Goal: Information Seeking & Learning: Learn about a topic

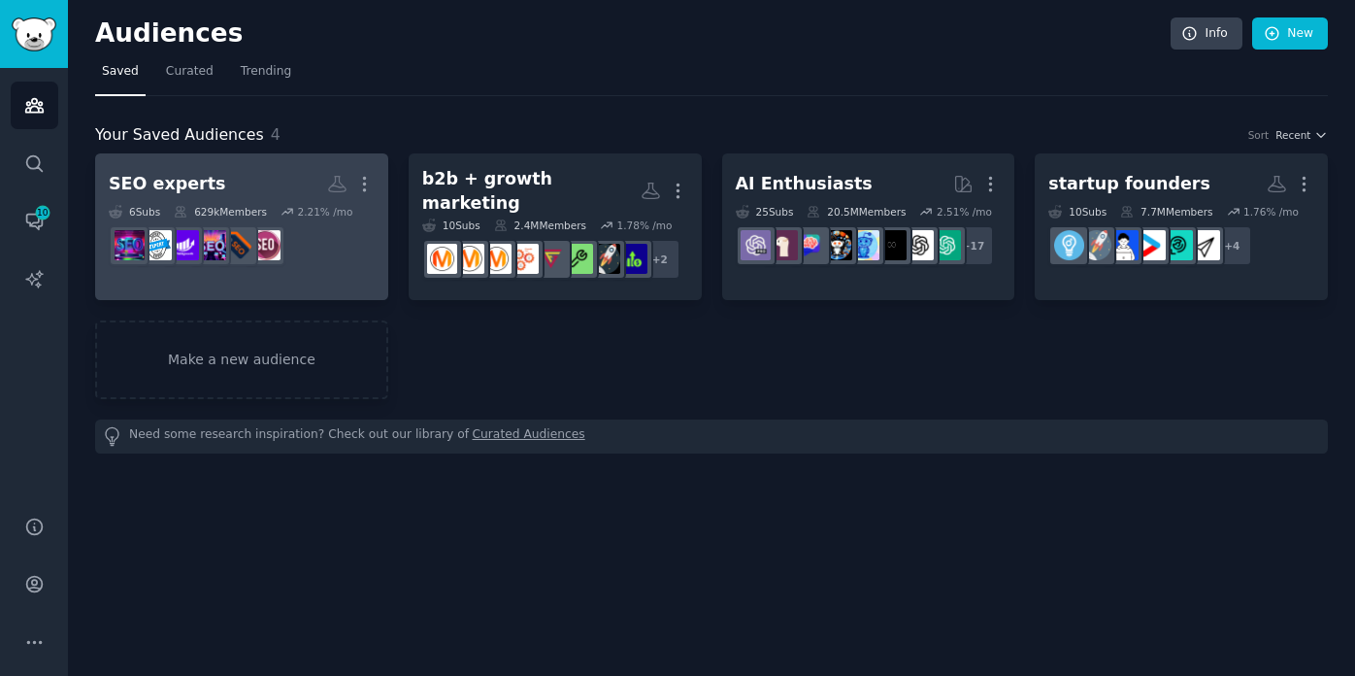
click at [346, 253] on dd at bounding box center [242, 245] width 266 height 54
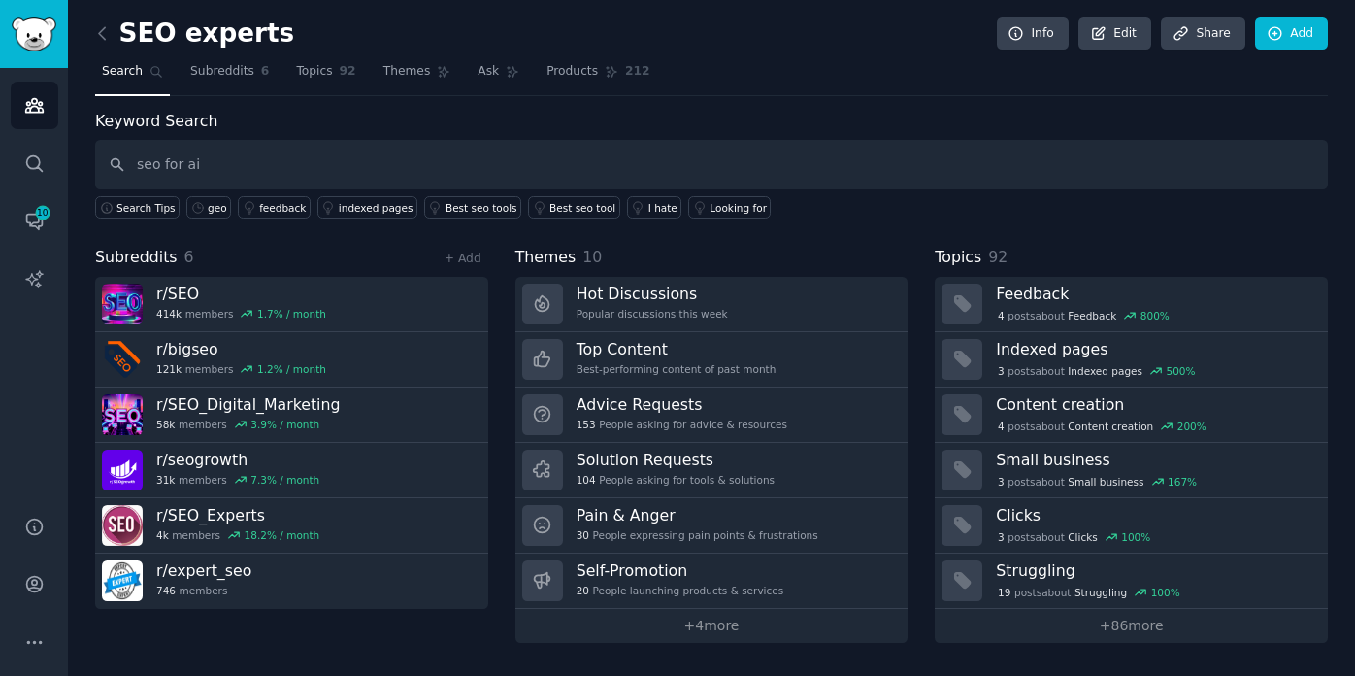
type input "seo for ai"
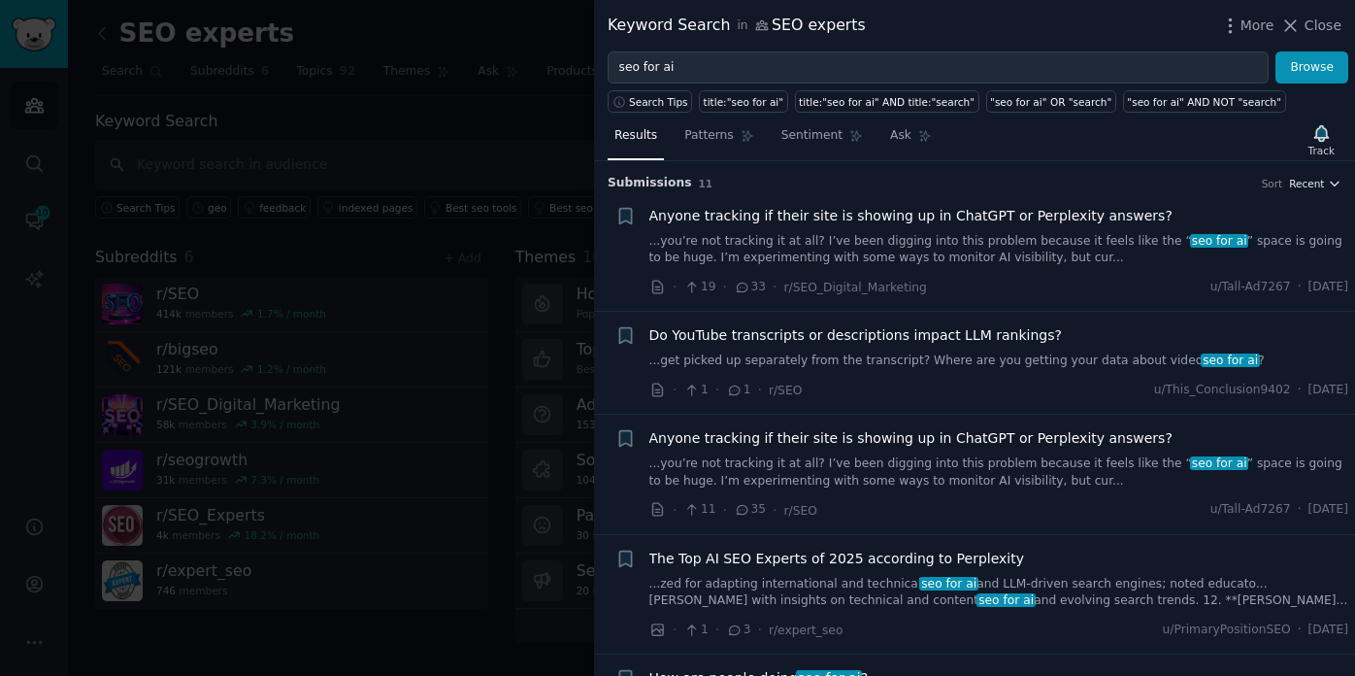
click at [1300, 184] on span "Recent" at bounding box center [1306, 184] width 35 height 14
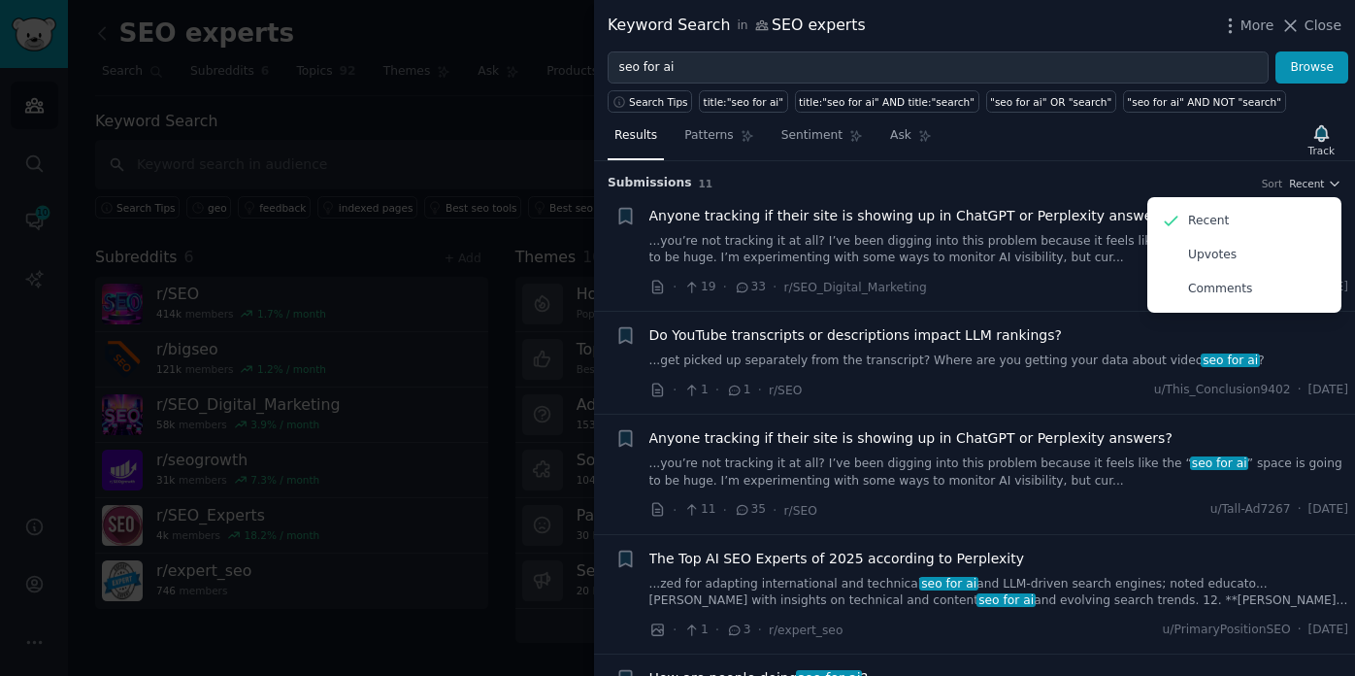
click at [1060, 182] on h3 "Submission s 11 Sort Recent Recent Upvotes Comments" at bounding box center [975, 183] width 734 height 17
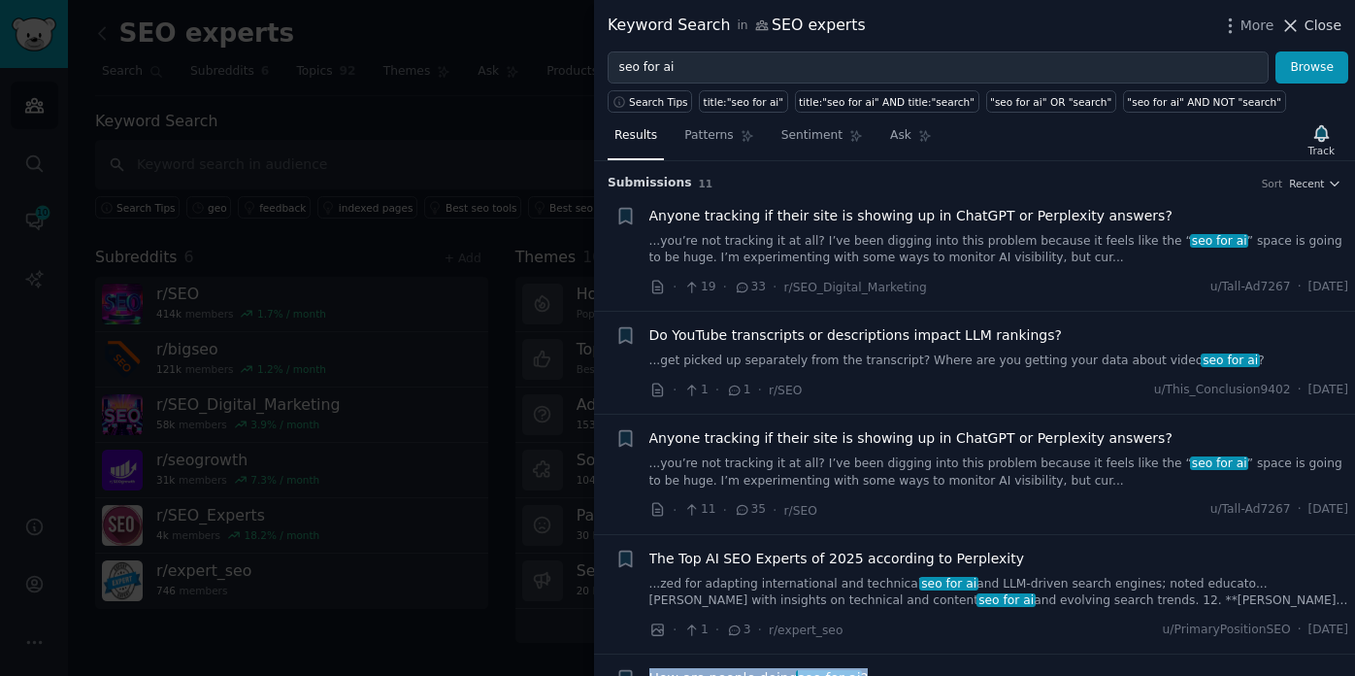
click at [1328, 16] on span "Close" at bounding box center [1323, 26] width 37 height 20
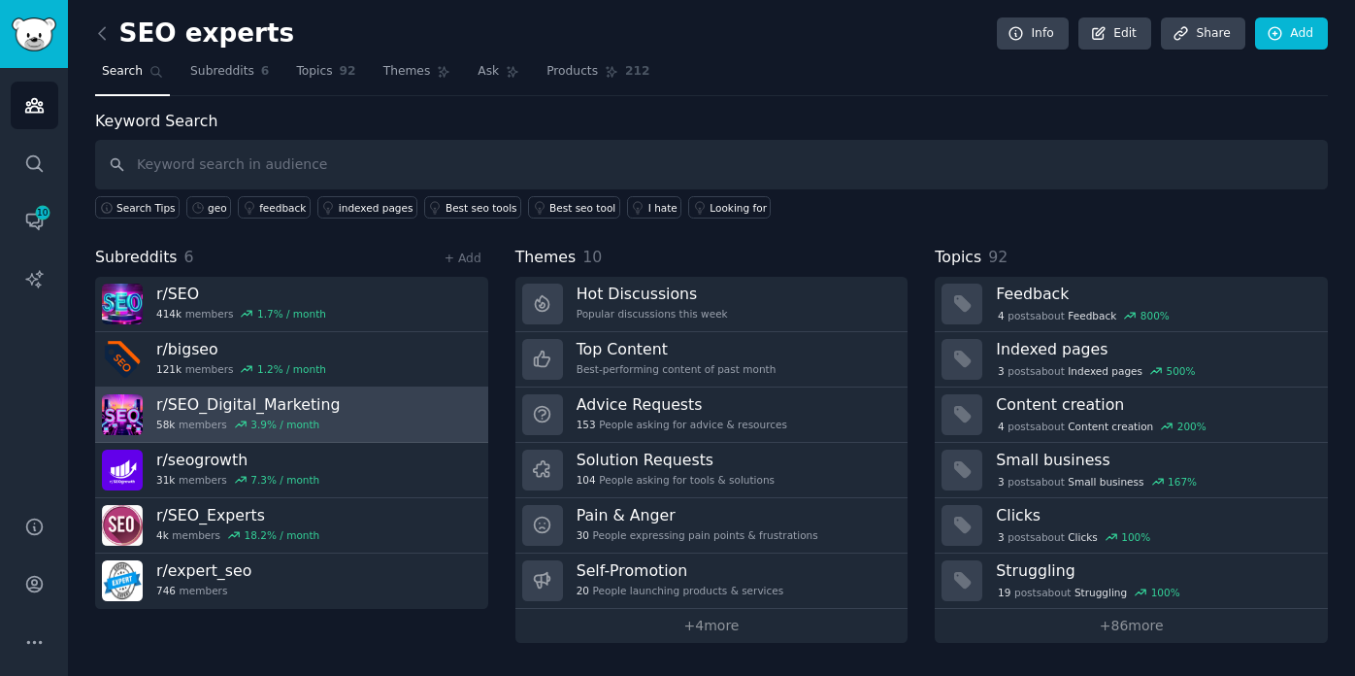
click at [191, 401] on h3 "r/ SEO_Digital_Marketing" at bounding box center [248, 404] width 184 height 20
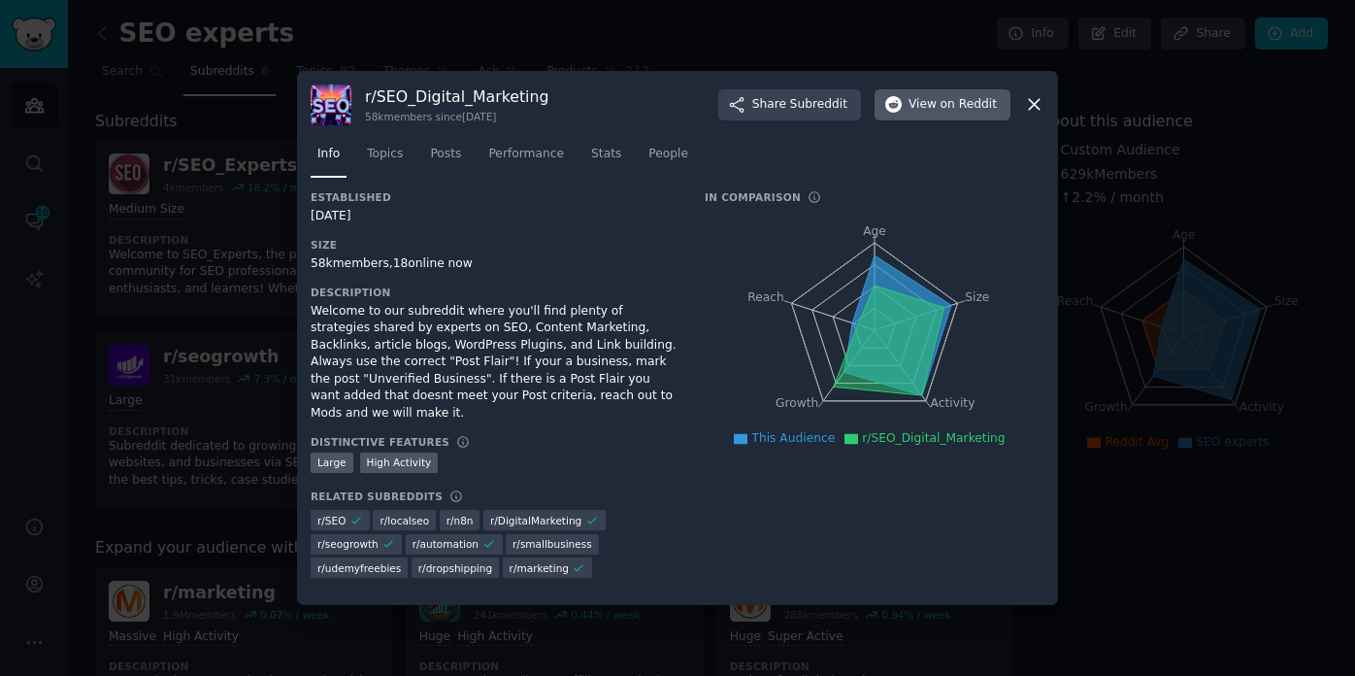
click at [923, 114] on span "View on Reddit" at bounding box center [953, 104] width 88 height 17
click at [1036, 111] on icon at bounding box center [1034, 105] width 11 height 11
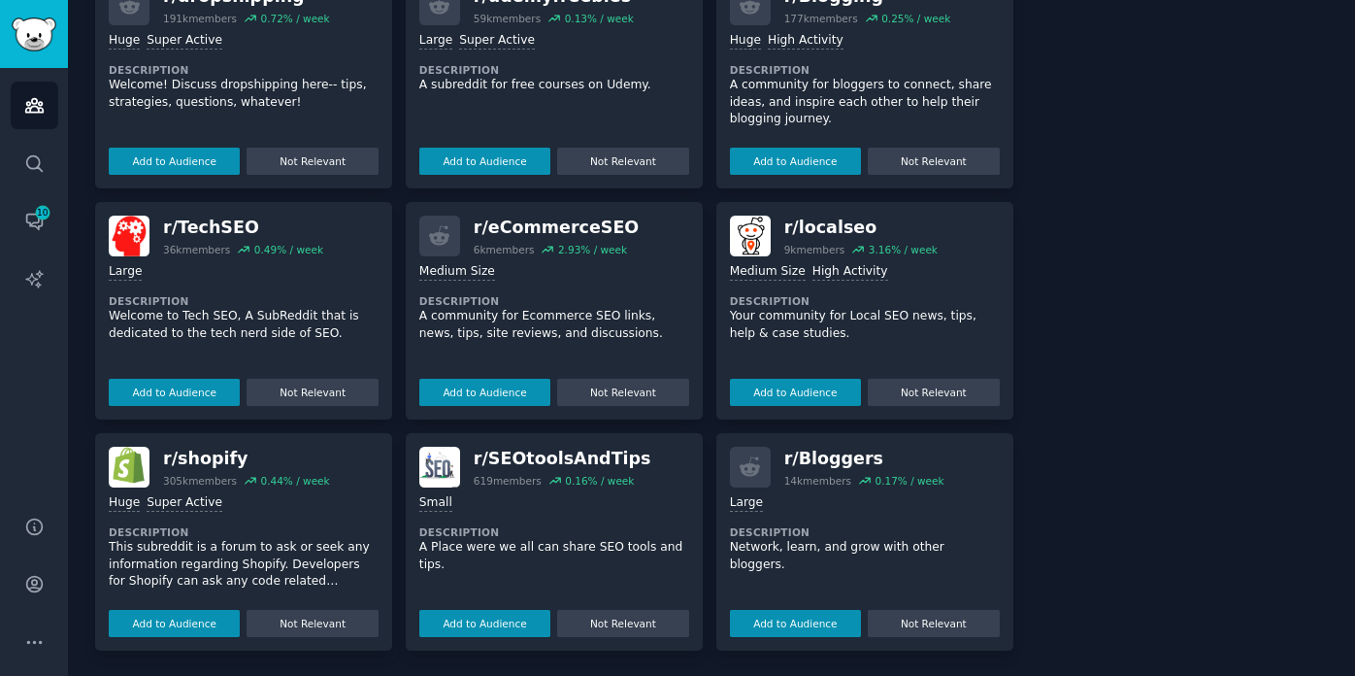
scroll to position [823, 0]
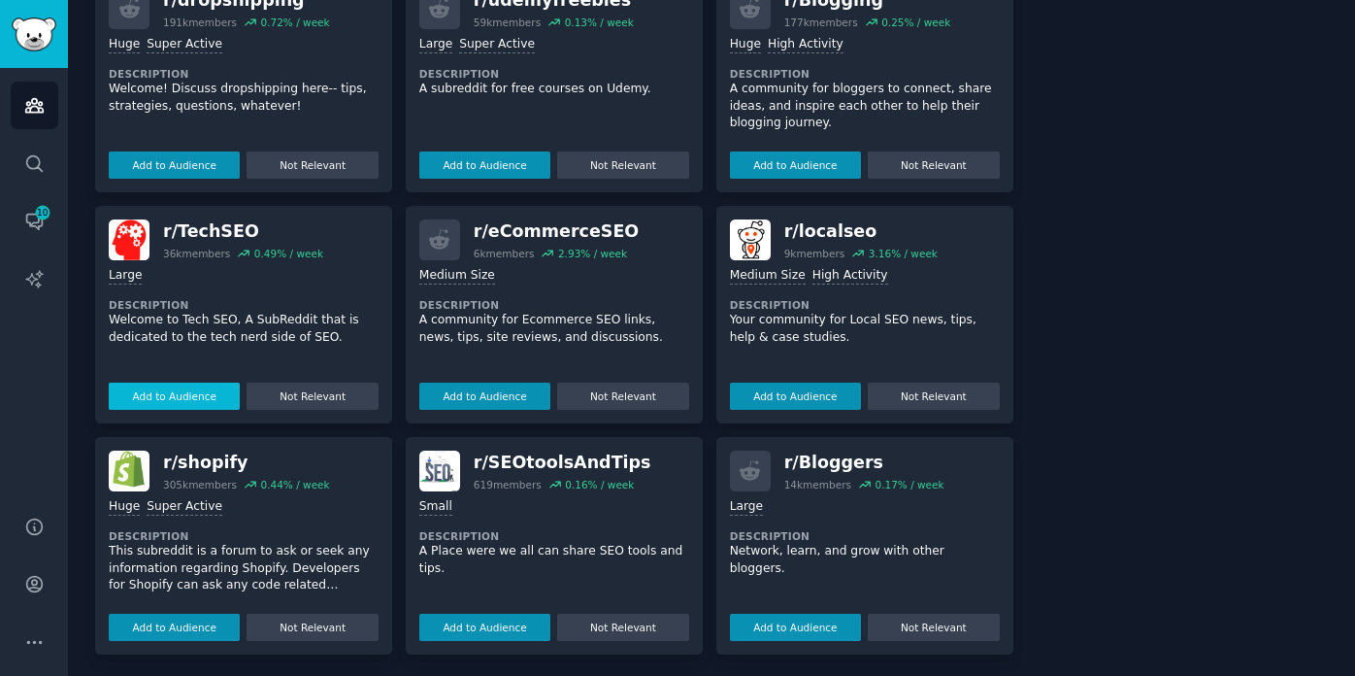
click at [173, 392] on button "Add to Audience" at bounding box center [174, 396] width 131 height 27
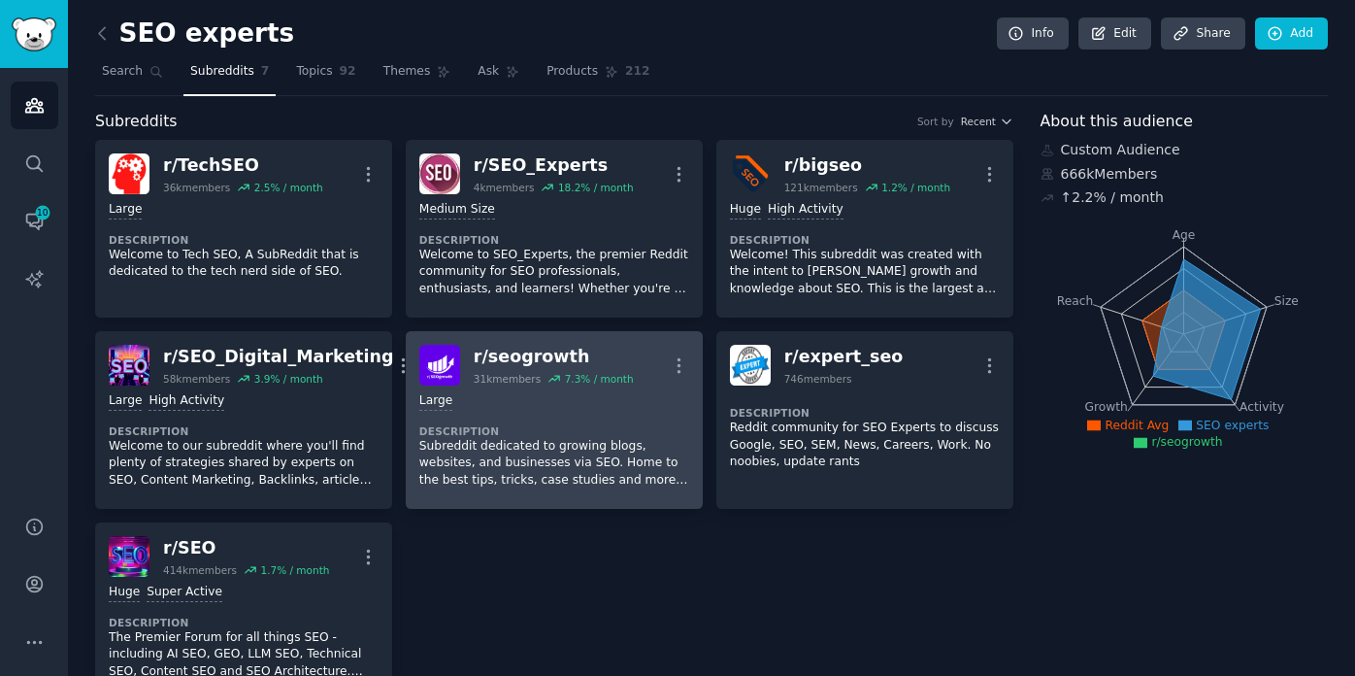
scroll to position [0, 0]
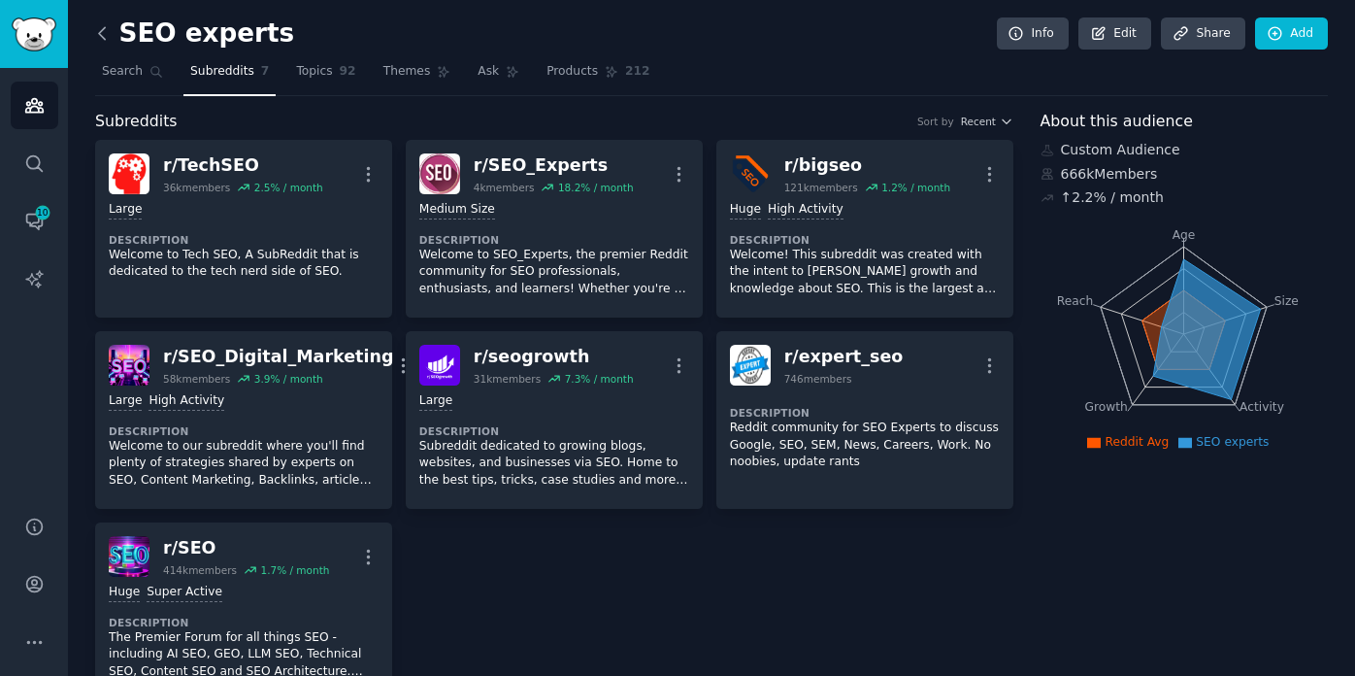
click at [104, 33] on icon at bounding box center [102, 33] width 20 height 20
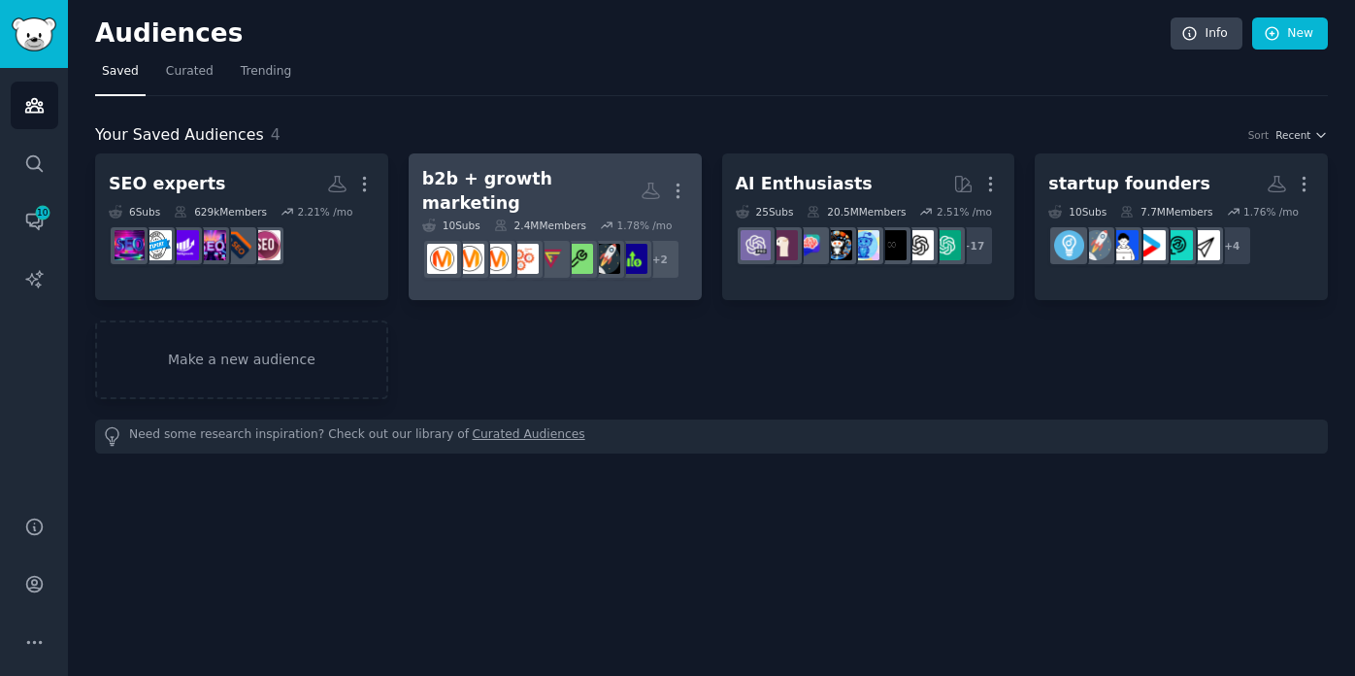
click at [542, 174] on div "b2b + growth marketing" at bounding box center [531, 191] width 218 height 48
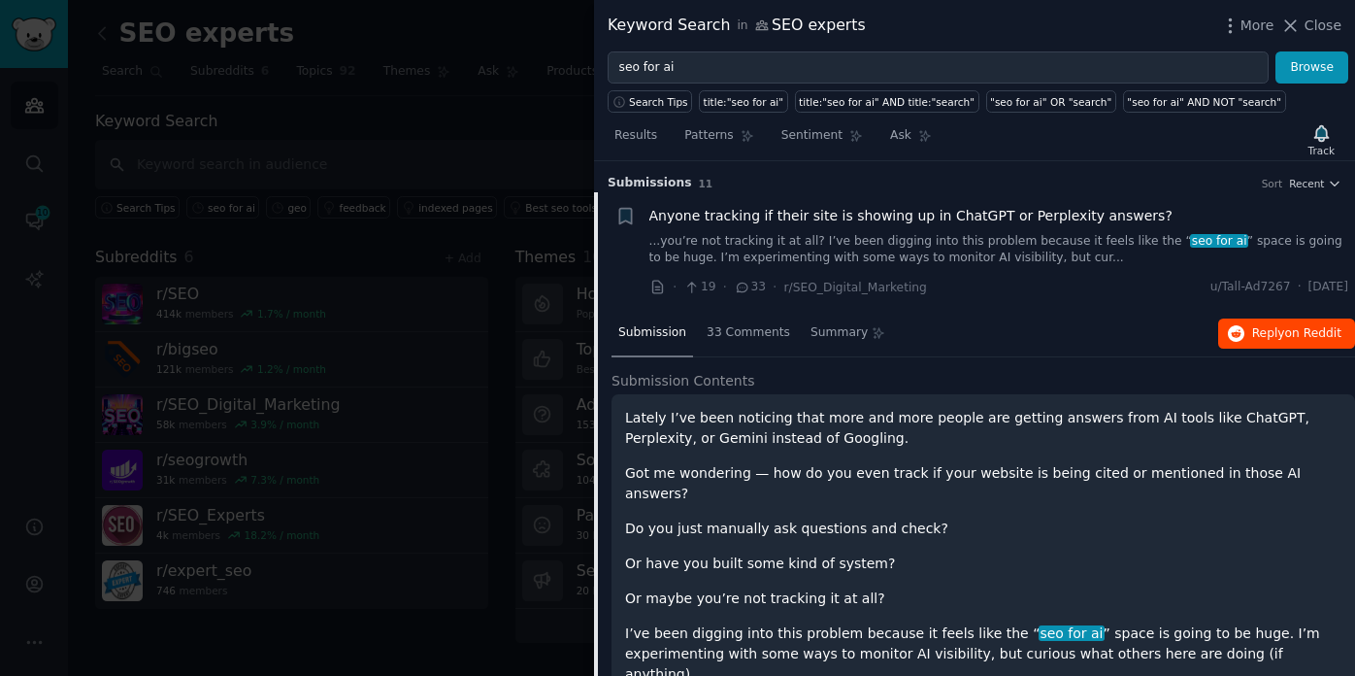
click at [1279, 331] on span "Reply on Reddit" at bounding box center [1296, 333] width 89 height 17
